Goal: Task Accomplishment & Management: Manage account settings

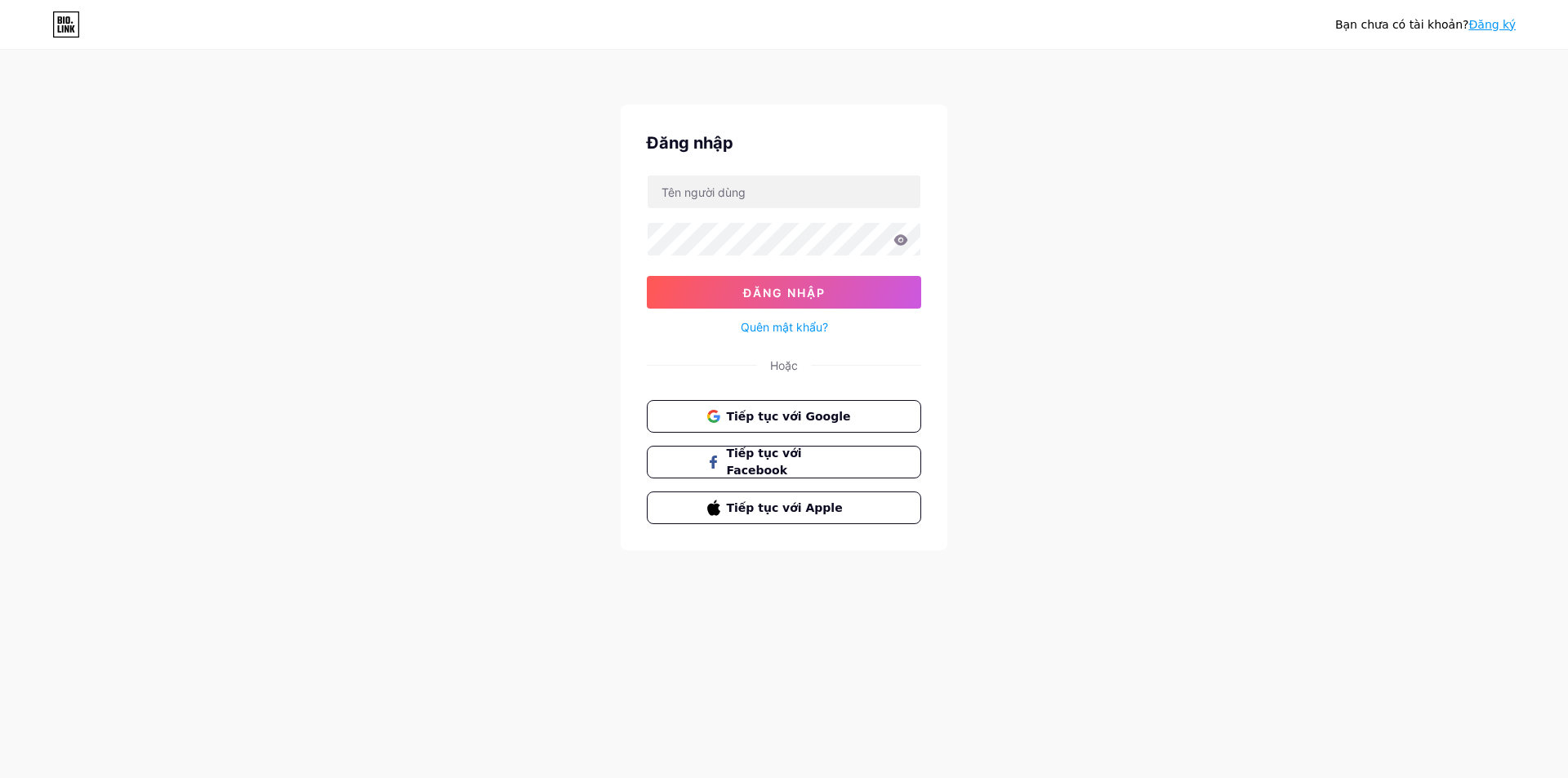
click at [755, 419] on font "Tiếp tục với Google" at bounding box center [789, 416] width 124 height 13
